Goal: Find specific page/section: Find specific page/section

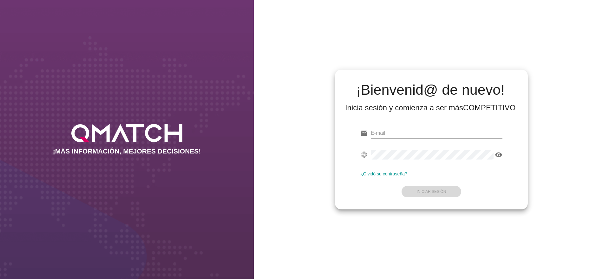
type input "[PERSON_NAME][EMAIL_ADDRESS][DOMAIN_NAME]"
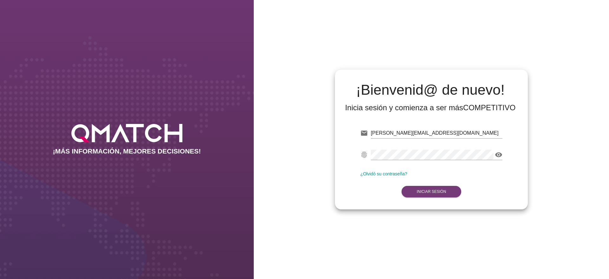
drag, startPoint x: 428, startPoint y: 190, endPoint x: 429, endPoint y: 193, distance: 3.5
click at [428, 190] on form "email [PERSON_NAME][EMAIL_ADDRESS][DOMAIN_NAME] Correo no válido fingerprint vi…" at bounding box center [432, 161] width 142 height 75
click at [431, 192] on strong "Iniciar Sesión" at bounding box center [432, 191] width 30 height 4
click at [441, 186] on button "Iniciar Sesión" at bounding box center [432, 191] width 60 height 11
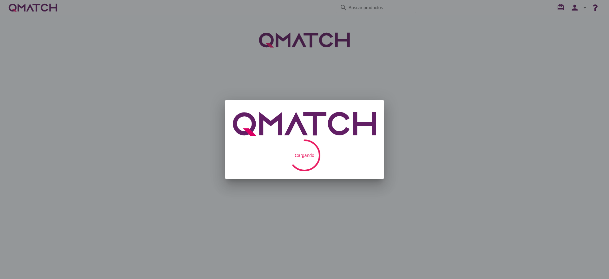
click at [382, 13] on div at bounding box center [304, 139] width 609 height 279
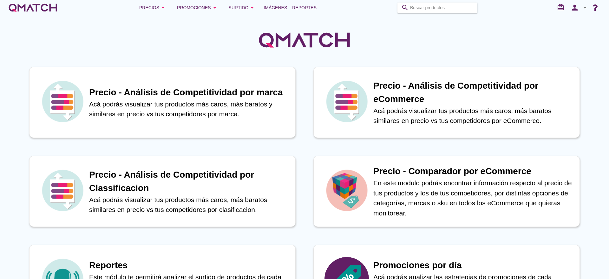
click at [440, 7] on input "Buscar productos" at bounding box center [441, 8] width 63 height 10
paste input "7802810008855"
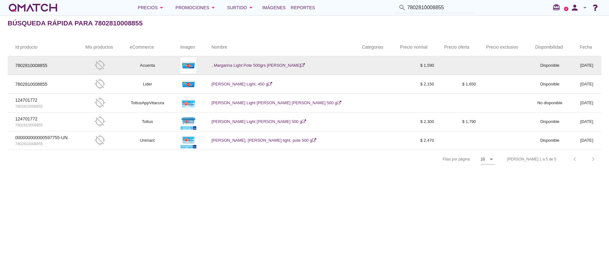
click at [271, 64] on link ", Margarina Light Pote 500grs [PERSON_NAME]" at bounding box center [259, 65] width 94 height 5
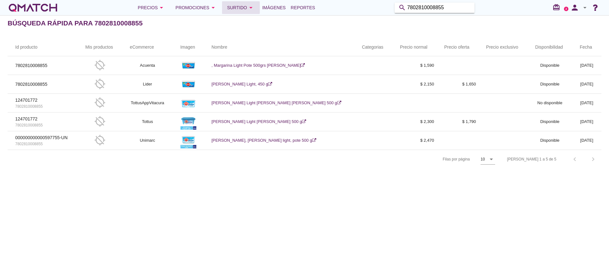
drag, startPoint x: 457, startPoint y: 9, endPoint x: 247, endPoint y: 2, distance: 209.6
click at [247, 2] on div "Precios arrow_drop_down Promociones arrow_drop_down Surtido arrow_drop_down Imá…" at bounding box center [305, 7] width 594 height 13
paste input "21120"
type input "7802810021120"
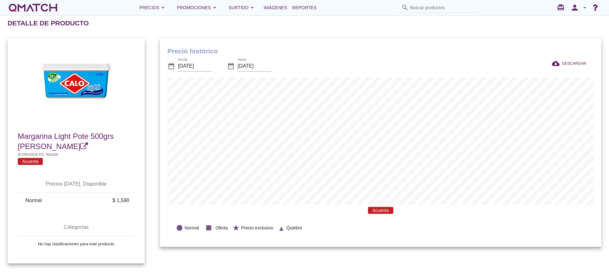
scroll to position [208, 442]
click at [116, 103] on div at bounding box center [76, 82] width 137 height 83
click at [84, 93] on div at bounding box center [76, 82] width 137 height 83
